Goal: Transaction & Acquisition: Purchase product/service

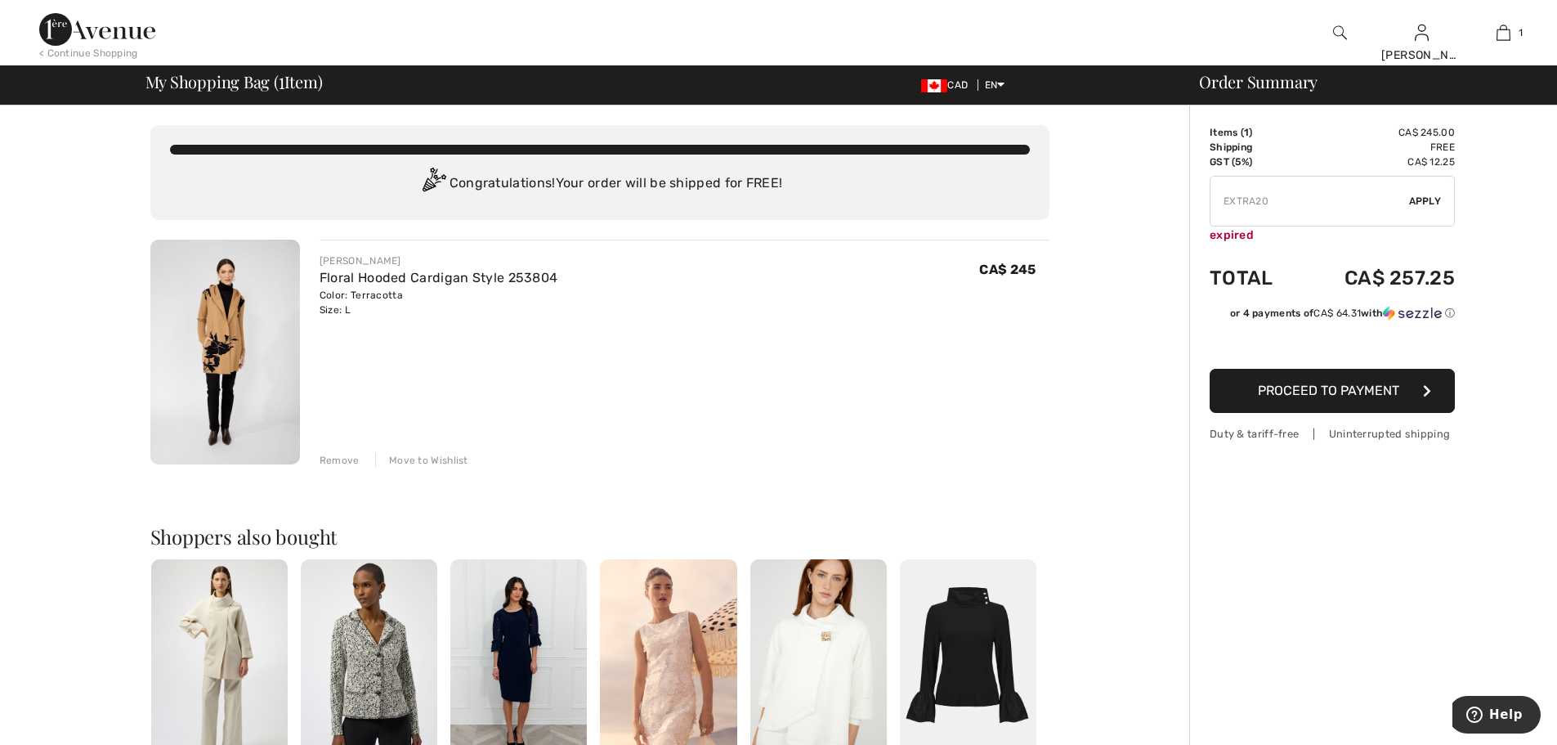
click at [229, 330] on img at bounding box center [225, 351] width 150 height 225
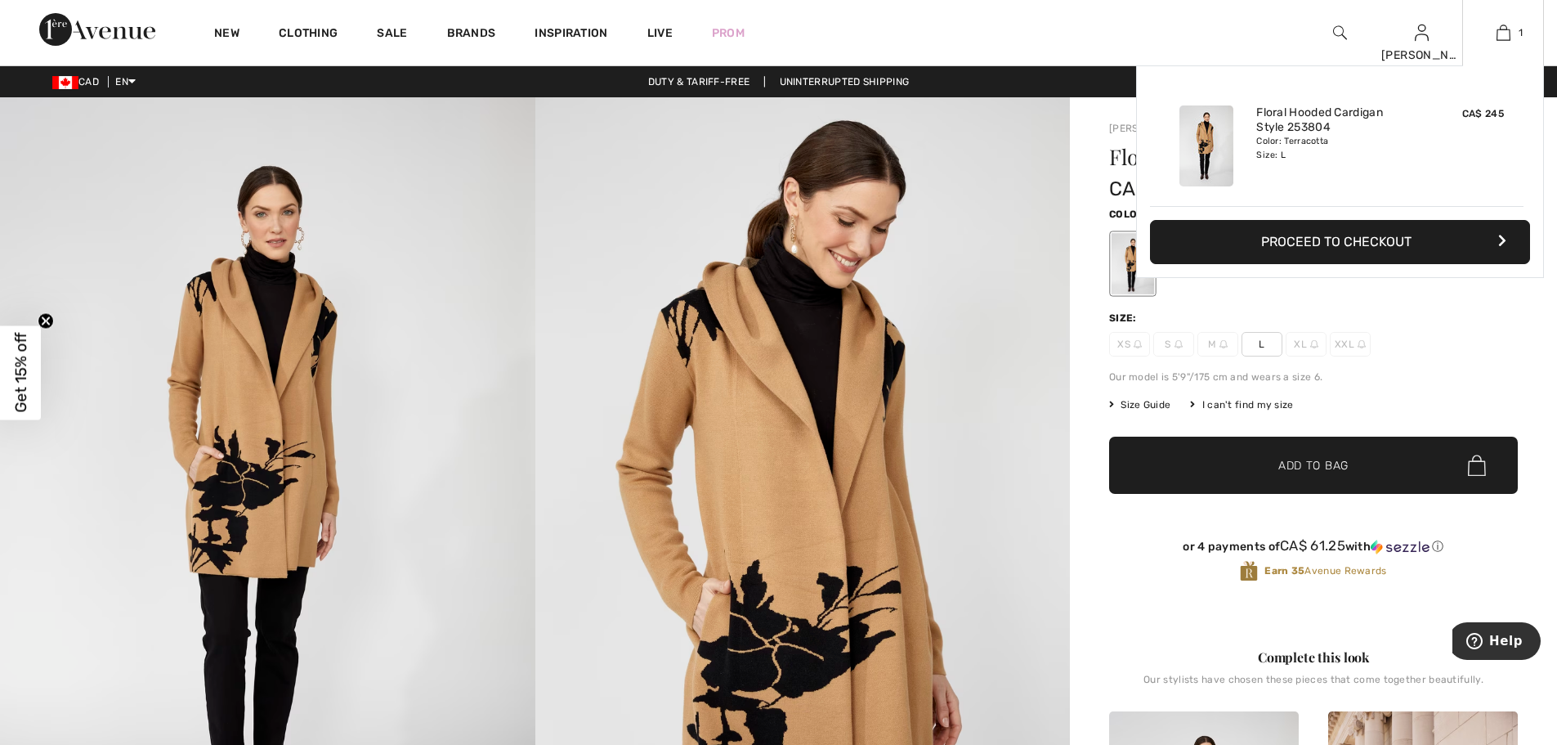
click at [1372, 246] on button "Proceed to Checkout" at bounding box center [1340, 242] width 380 height 44
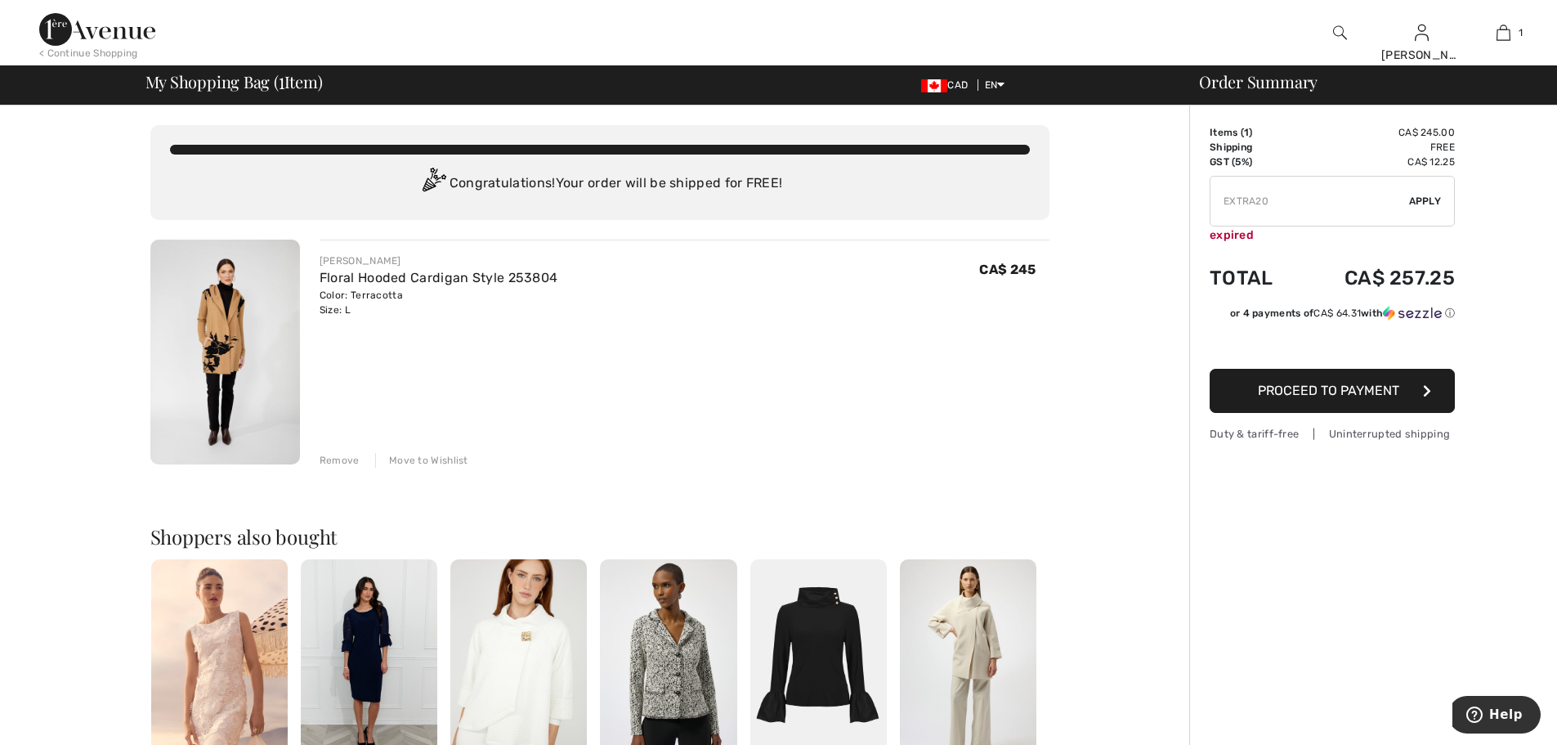
click at [1428, 201] on span "Apply" at bounding box center [1425, 201] width 33 height 15
click at [1356, 396] on span "Proceed to Payment" at bounding box center [1328, 391] width 141 height 16
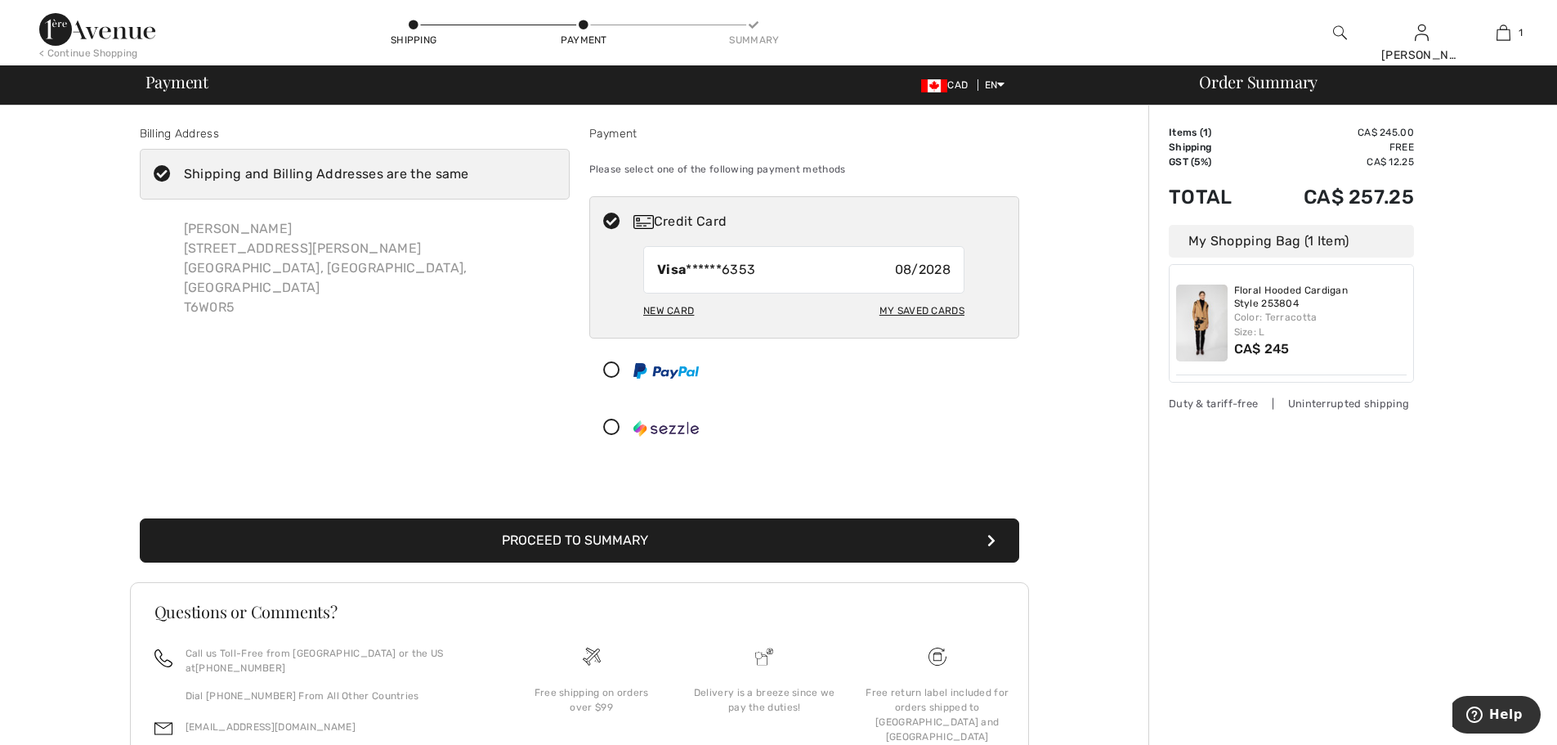
click at [550, 540] on button "Proceed to Summary" at bounding box center [579, 540] width 879 height 44
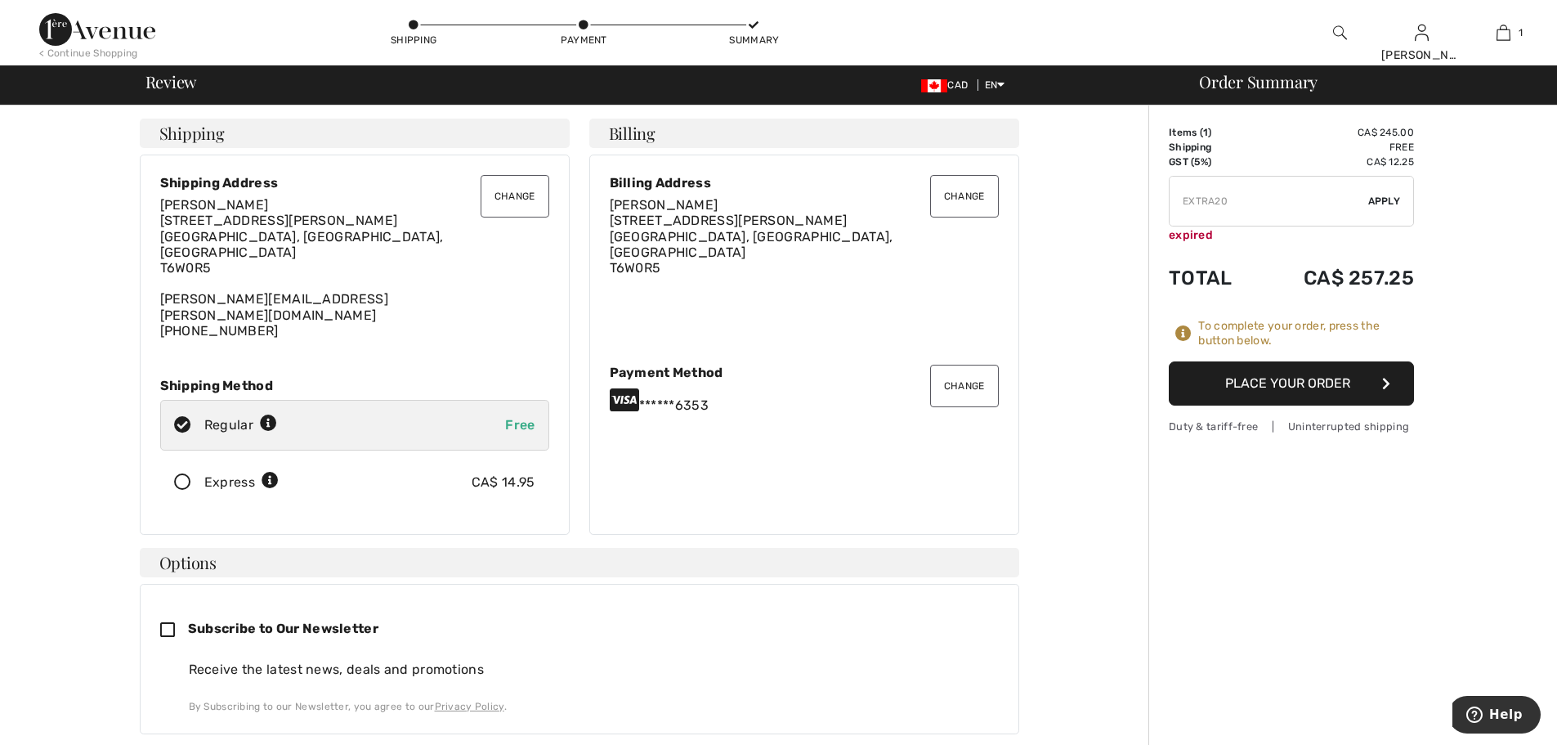
click at [1273, 384] on button "Place Your Order" at bounding box center [1291, 383] width 245 height 44
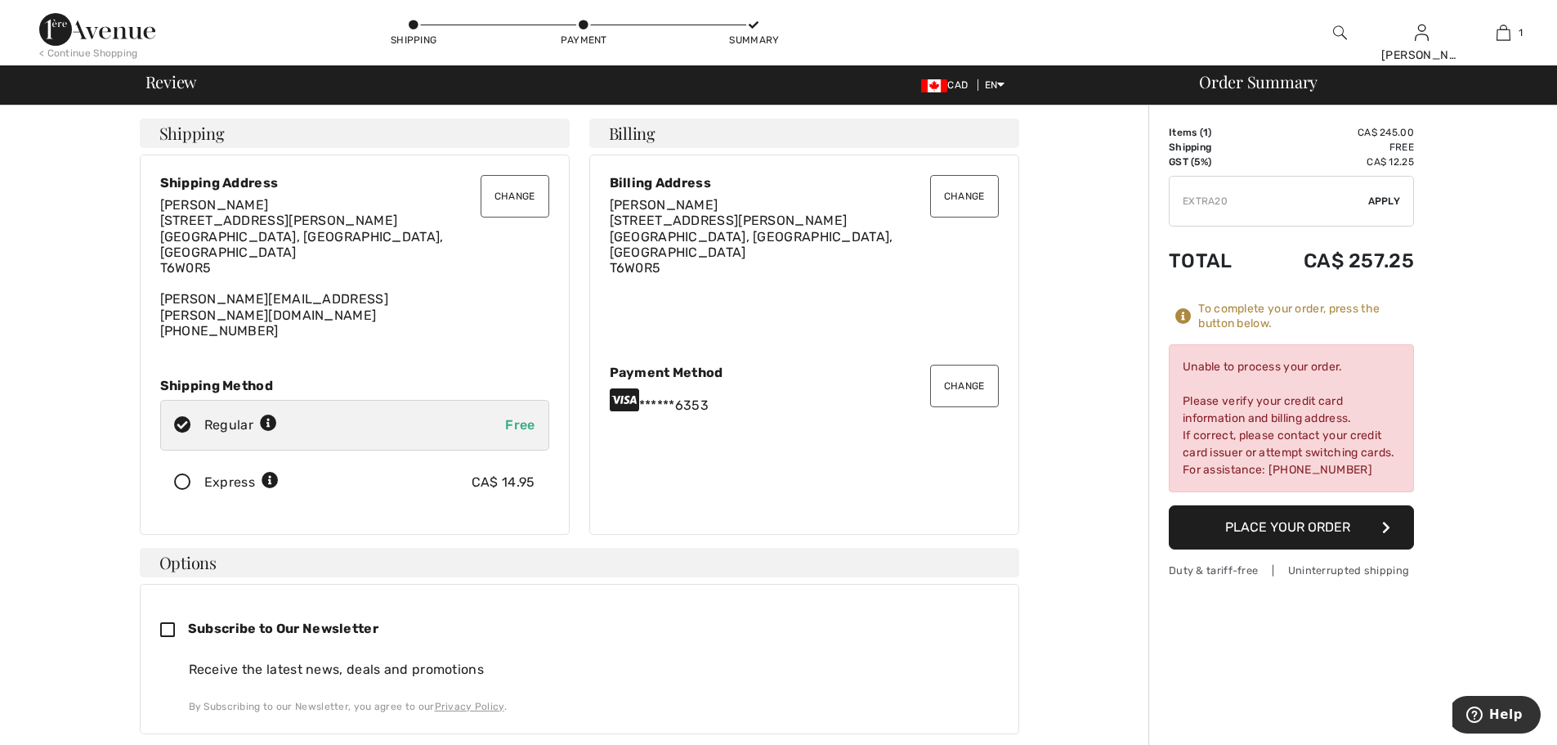
click at [960, 365] on button "Change" at bounding box center [964, 386] width 69 height 43
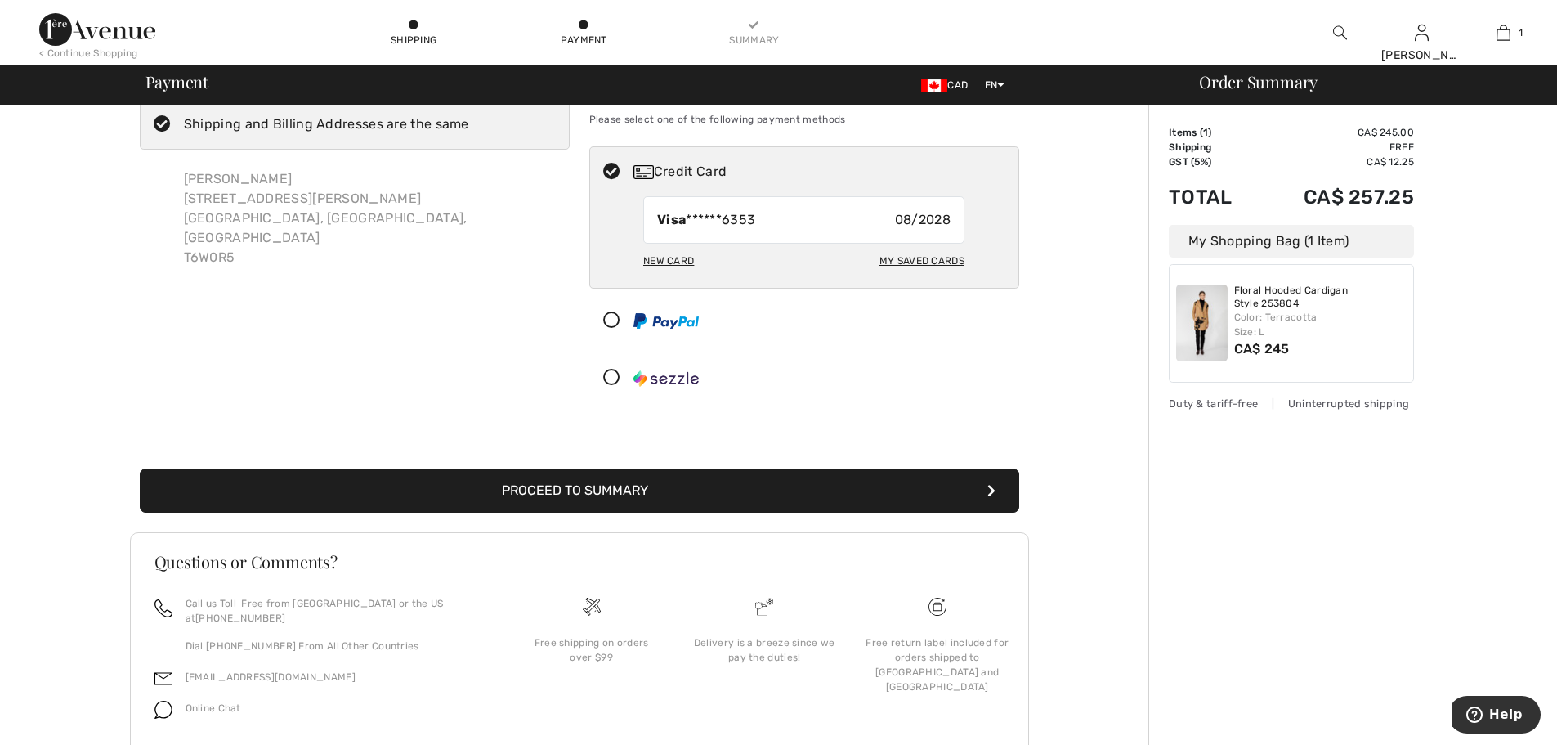
click at [664, 264] on div "New Card" at bounding box center [668, 261] width 51 height 28
radio input "true"
